Goal: Complete application form

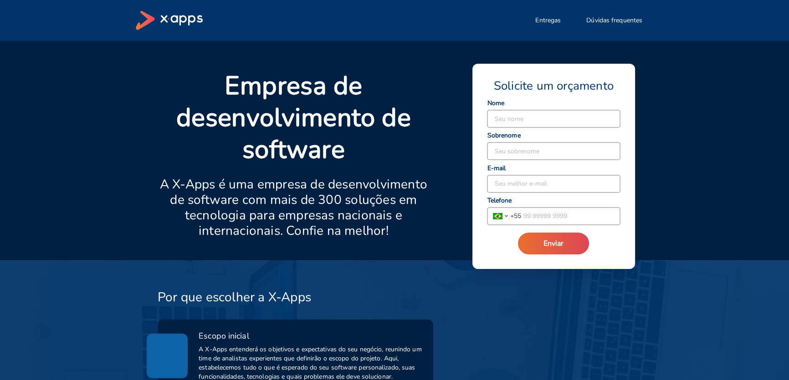
click at [504, 114] on input at bounding box center [553, 118] width 133 height 17
type input "Nelson"
type input "Fontella"
type input "nelsonffgg@gmail.com"
type input "(11) 99166-9595"
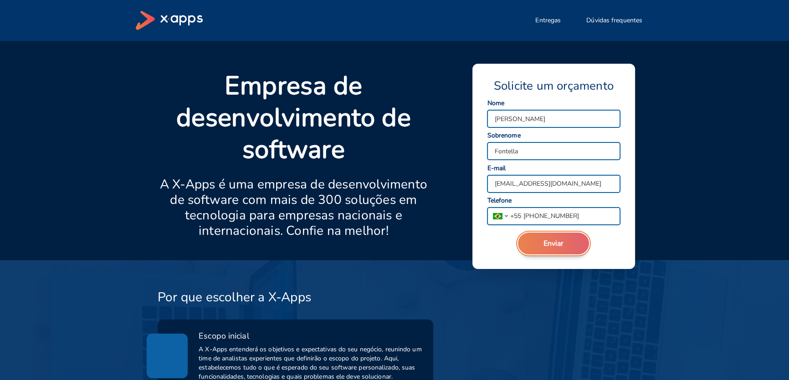
click at [554, 241] on span "Enviar" at bounding box center [553, 244] width 20 height 10
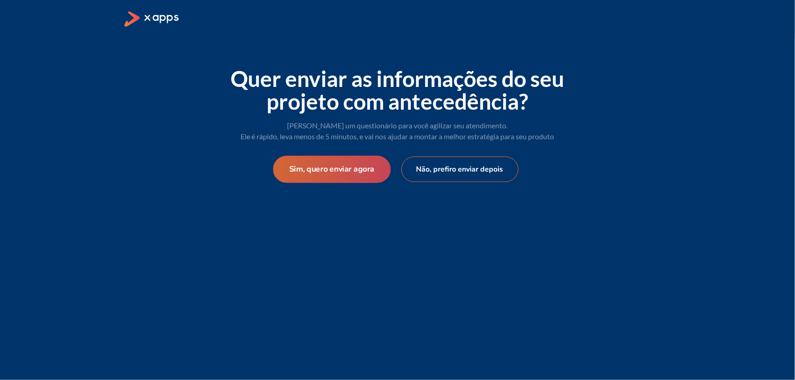
click at [346, 168] on button "Sim, quero enviar agora" at bounding box center [332, 169] width 118 height 27
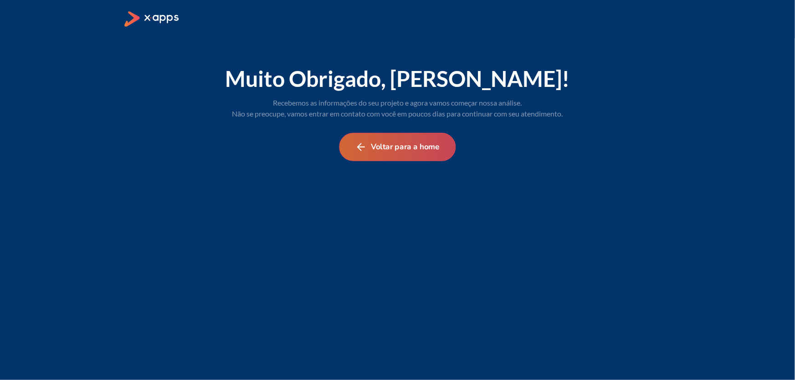
click at [419, 146] on button "Voltar para a home" at bounding box center [397, 147] width 117 height 28
